Goal: Task Accomplishment & Management: Complete application form

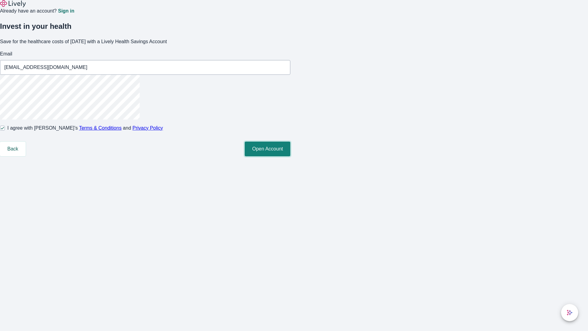
click at [290, 156] on button "Open Account" at bounding box center [268, 149] width 46 height 15
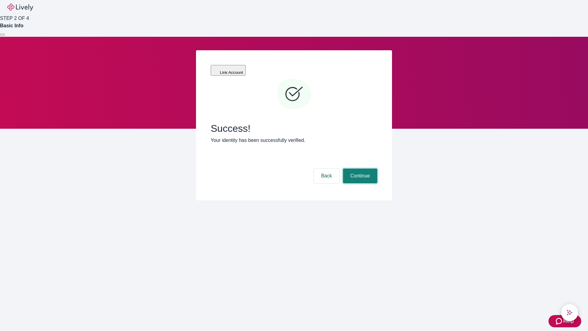
click at [359, 168] on button "Continue" at bounding box center [360, 175] width 34 height 15
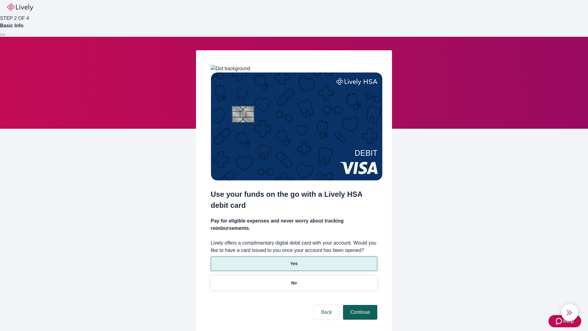
click at [294, 260] on p "Yes" at bounding box center [293, 263] width 7 height 6
click at [359, 305] on button "Continue" at bounding box center [360, 312] width 34 height 15
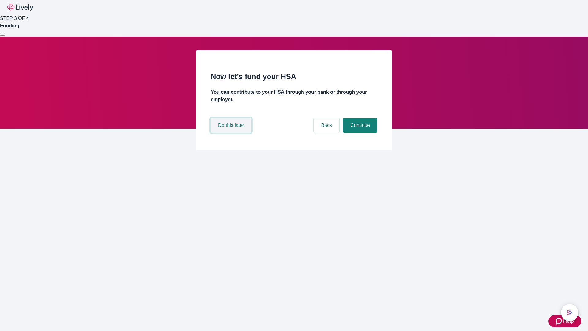
click at [232, 133] on button "Do this later" at bounding box center [231, 125] width 41 height 15
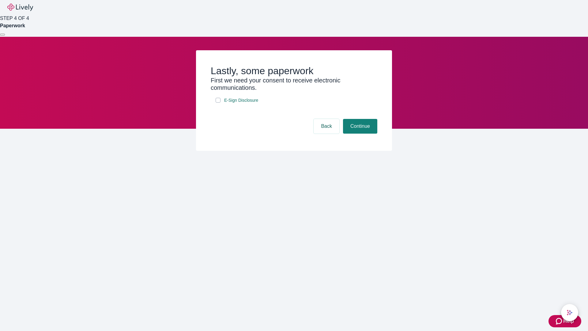
click at [218, 103] on input "E-Sign Disclosure" at bounding box center [218, 100] width 5 height 5
checkbox input "true"
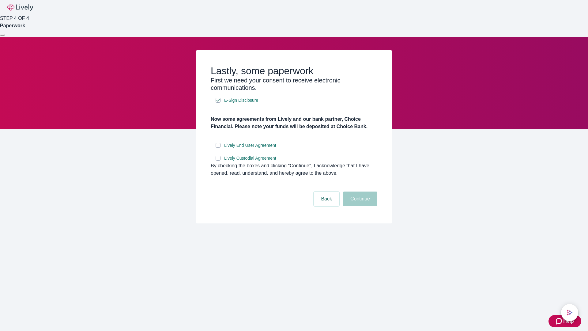
click at [218, 148] on input "Lively End User Agreement" at bounding box center [218, 145] width 5 height 5
checkbox input "true"
click at [218, 160] on input "Lively Custodial Agreement" at bounding box center [218, 158] width 5 height 5
checkbox input "true"
click at [359, 206] on button "Continue" at bounding box center [360, 198] width 34 height 15
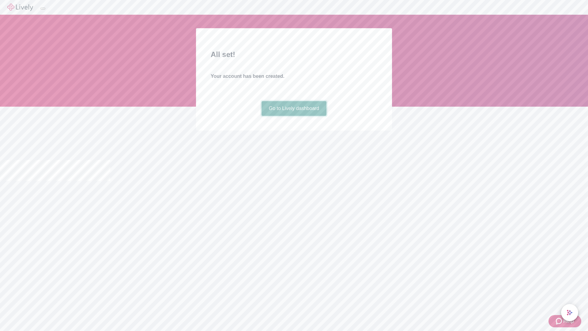
click at [294, 116] on link "Go to Lively dashboard" at bounding box center [294, 108] width 65 height 15
